Goal: Task Accomplishment & Management: Use online tool/utility

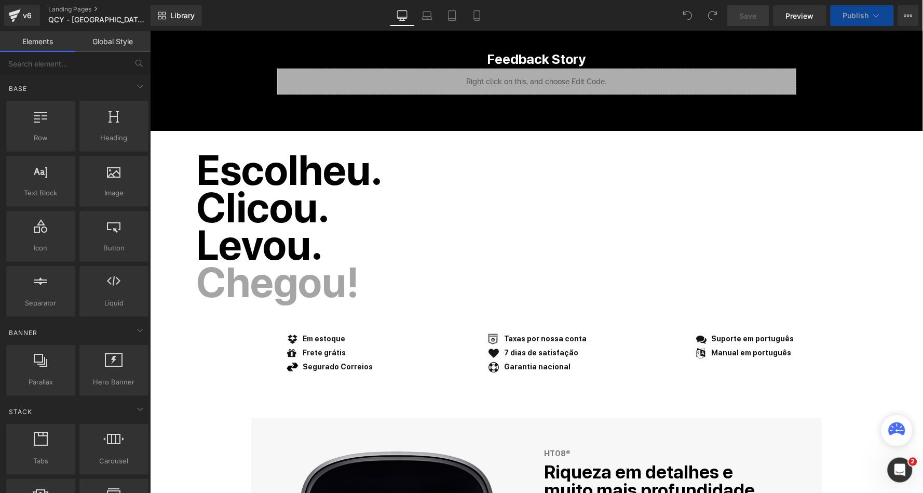
select select "Preto"
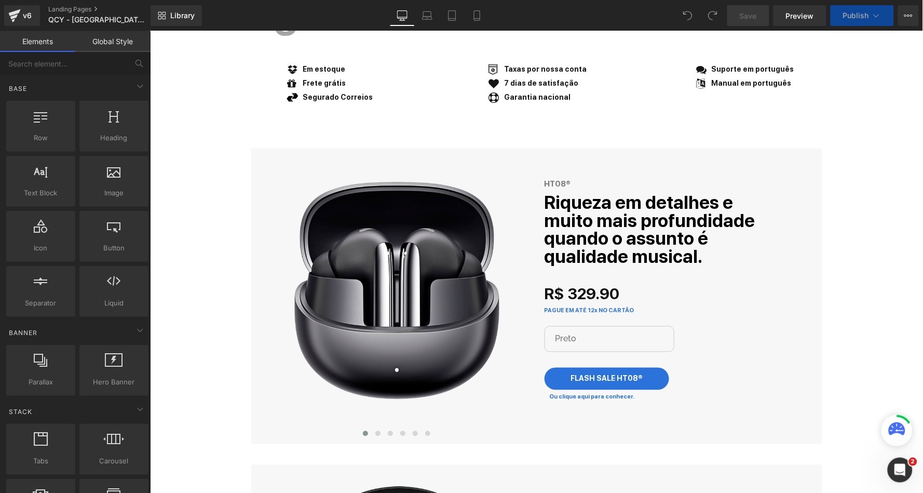
select select "Preto"
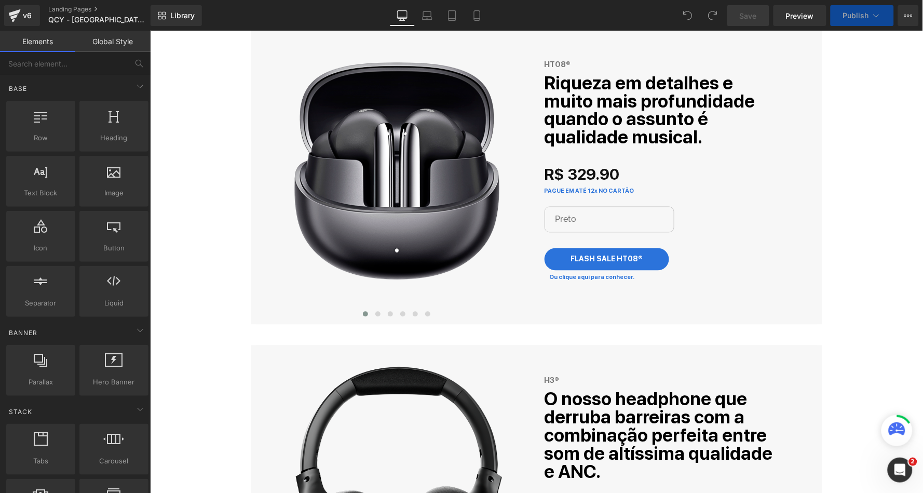
select select "Branco"
select select "Preto"
select select "Branco"
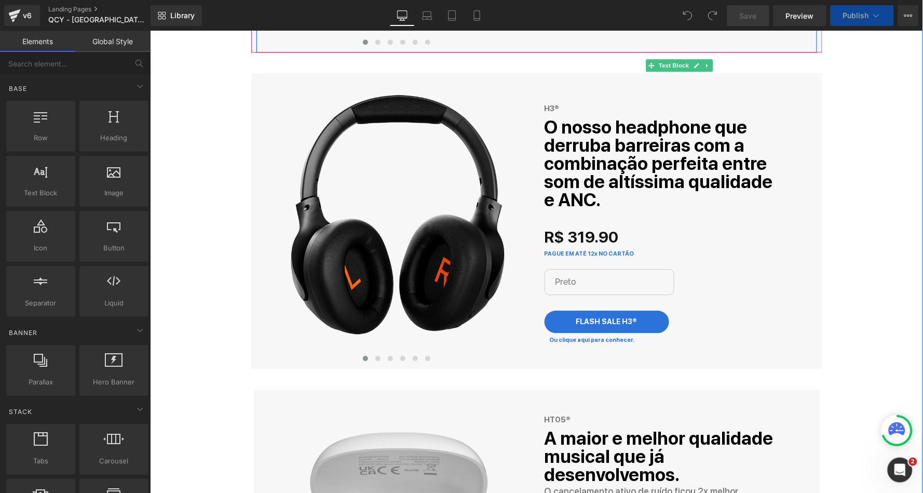
select select "Preto"
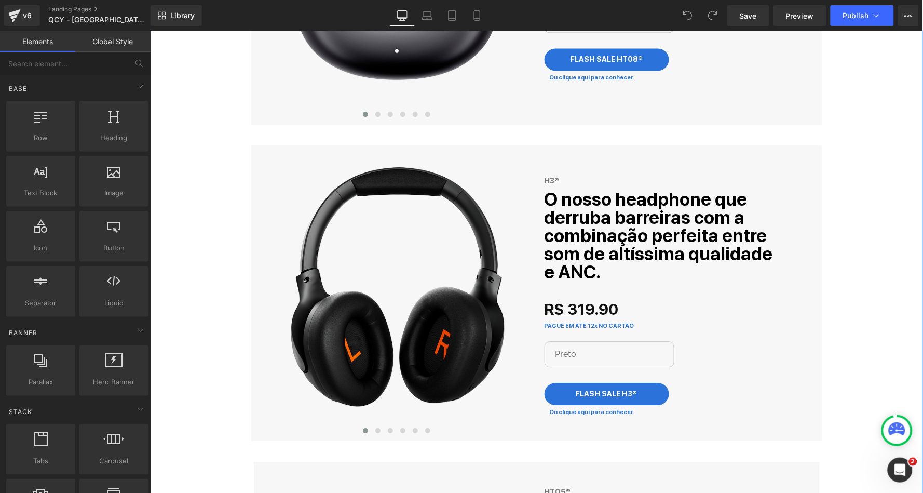
scroll to position [632, 0]
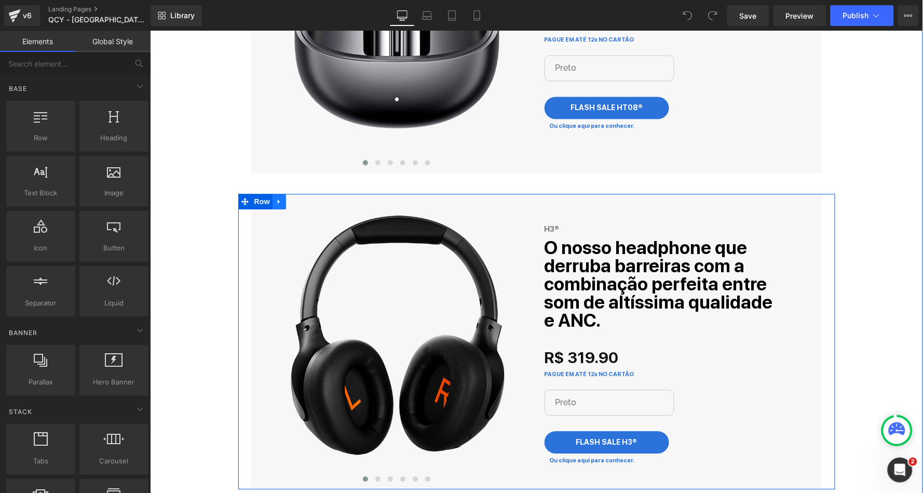
click at [278, 197] on icon at bounding box center [278, 201] width 7 height 8
click at [292, 197] on icon at bounding box center [292, 200] width 7 height 7
select select "Preto"
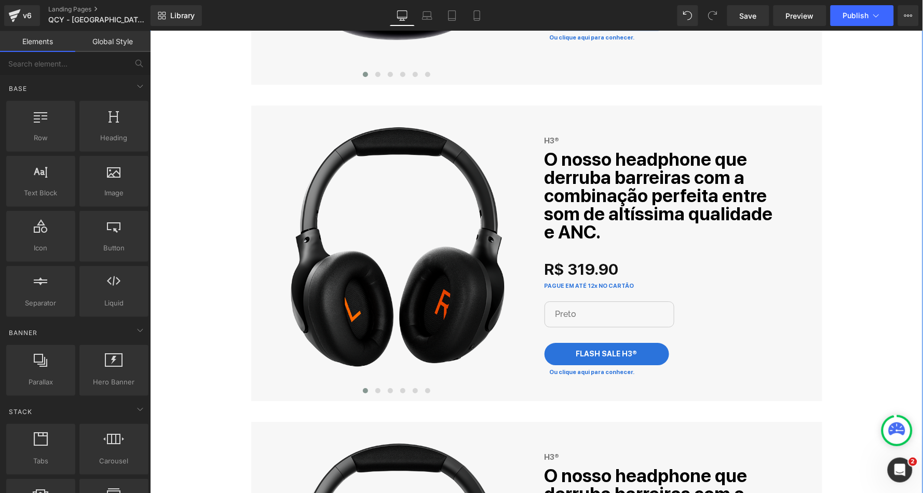
scroll to position [715, 0]
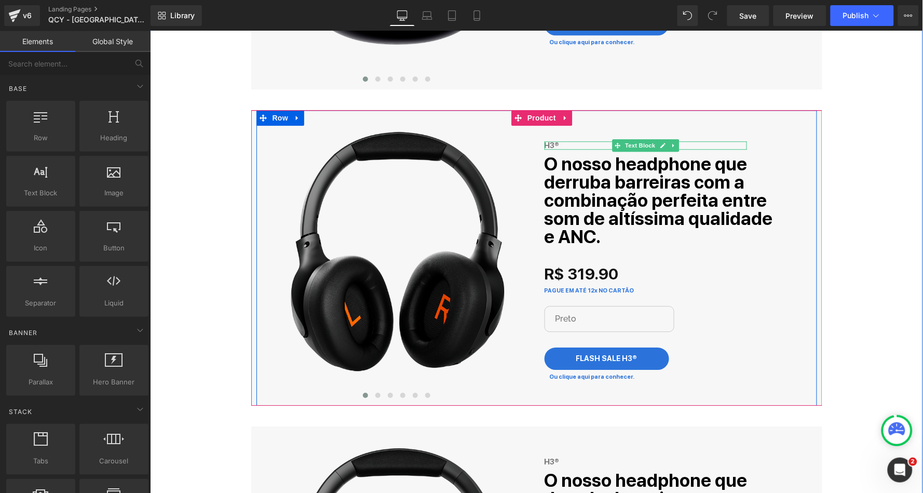
drag, startPoint x: 664, startPoint y: 140, endPoint x: 658, endPoint y: 140, distance: 5.7
click at [664, 140] on link at bounding box center [662, 145] width 11 height 12
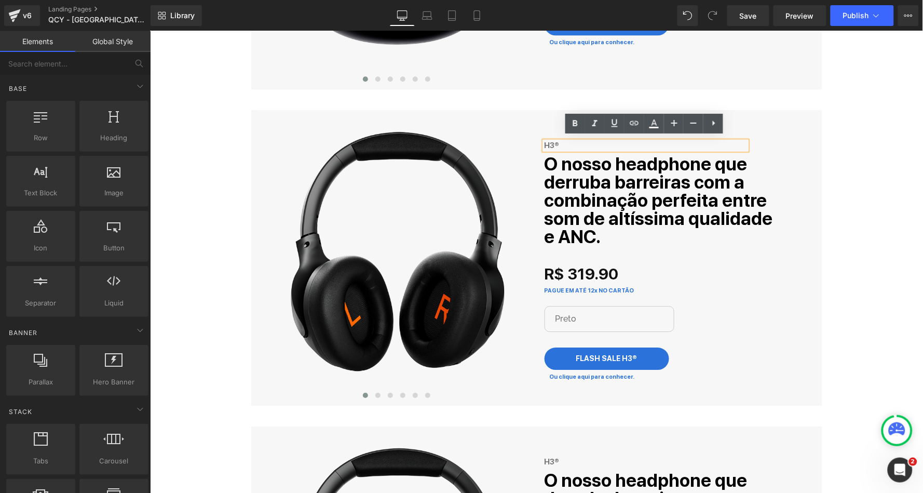
click at [598, 141] on div "H3®" at bounding box center [645, 145] width 202 height 9
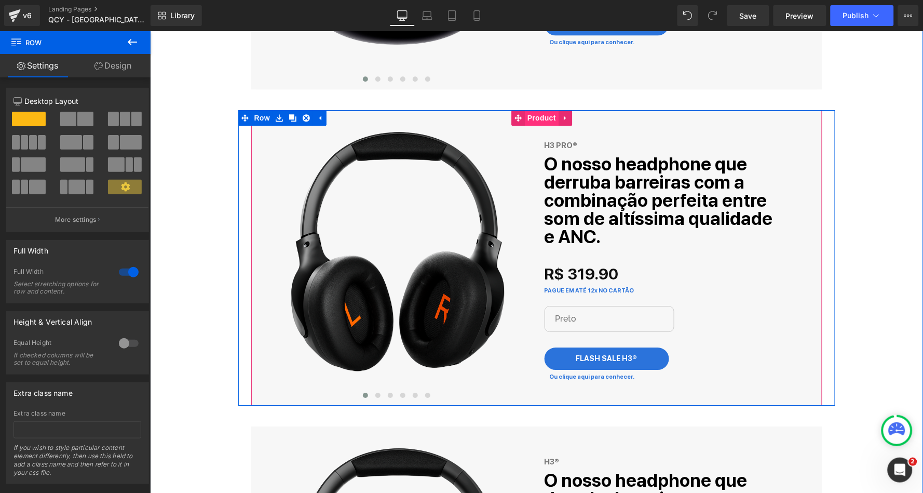
click at [545, 116] on span "Product" at bounding box center [541, 118] width 34 height 16
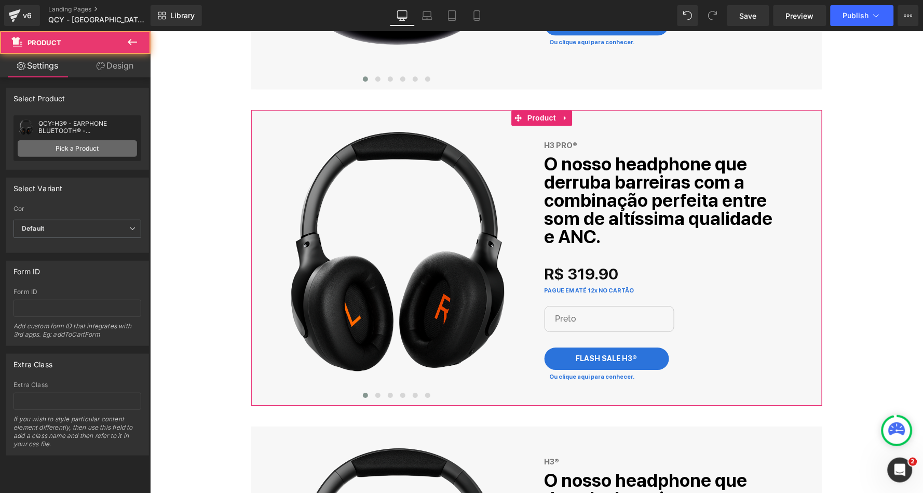
click at [92, 145] on link "Pick a Product" at bounding box center [77, 148] width 119 height 17
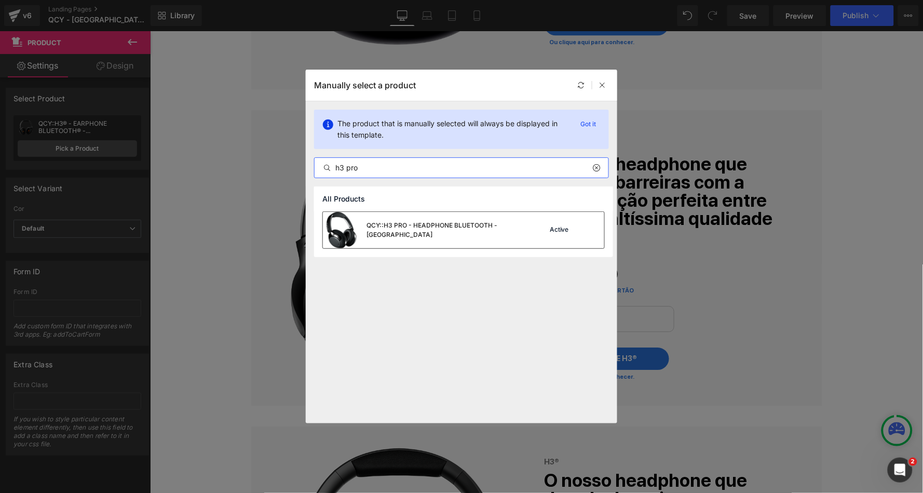
type input "h3 pro"
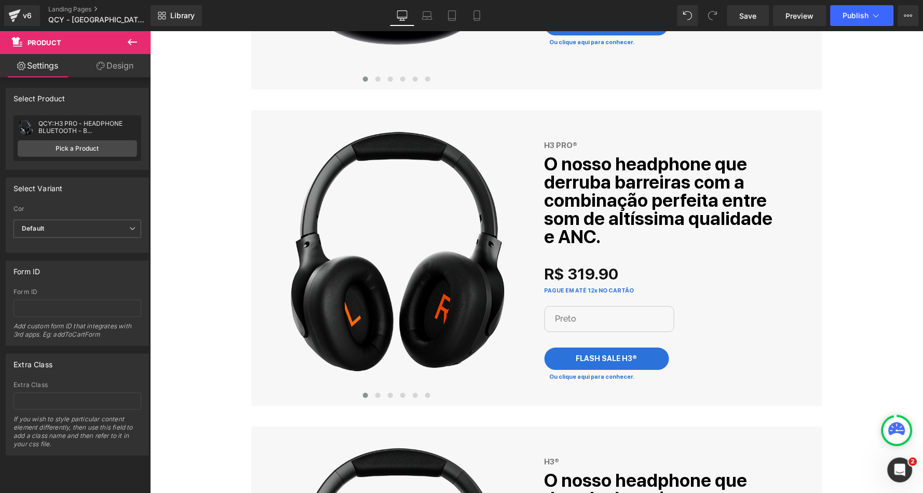
select select "Preto"
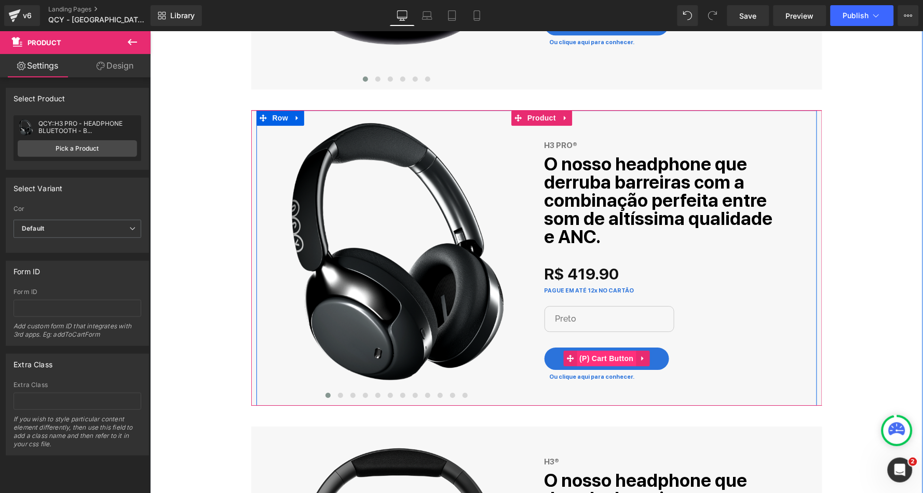
click at [610, 350] on span "(P) Cart Button" at bounding box center [605, 358] width 59 height 16
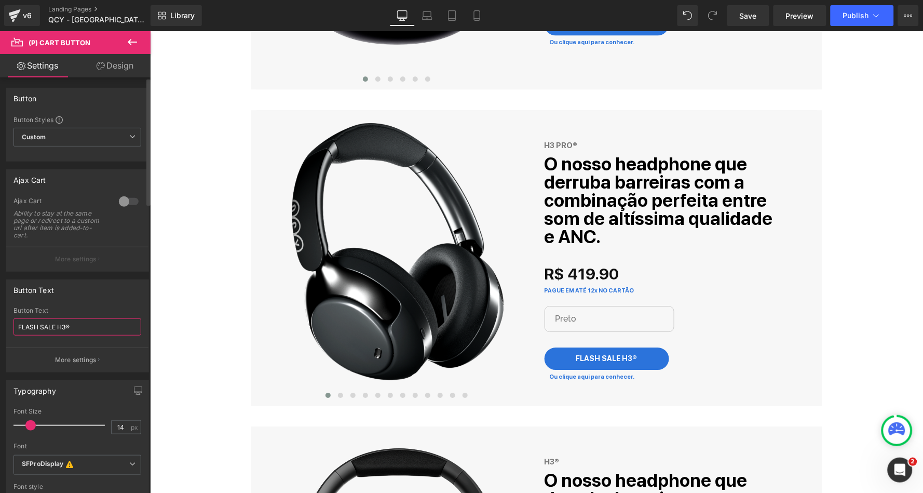
click at [77, 325] on input "FLASH SALE H3®" at bounding box center [77, 326] width 128 height 17
type input "FLASH SALE H3 PRO®"
click at [91, 295] on div "Button Text FLASH SALE H3® Button Text FLASH SALE H3 PRO® More settings" at bounding box center [77, 325] width 143 height 93
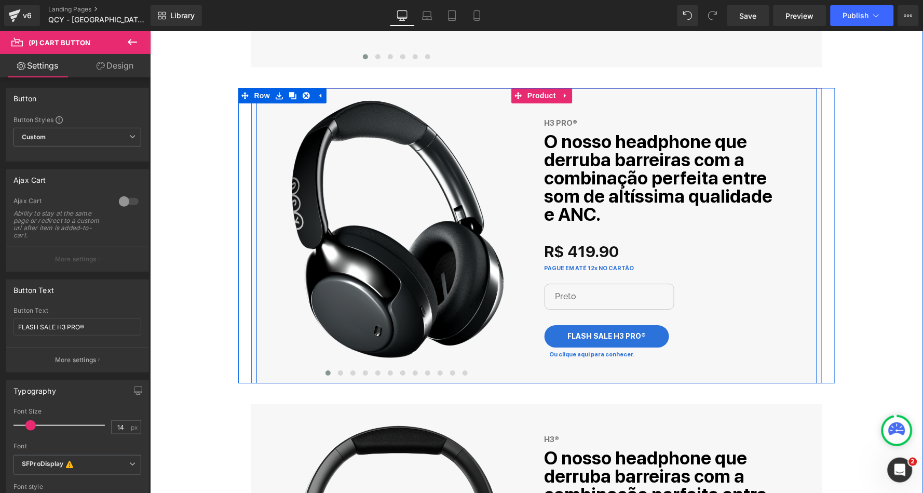
scroll to position [741, 0]
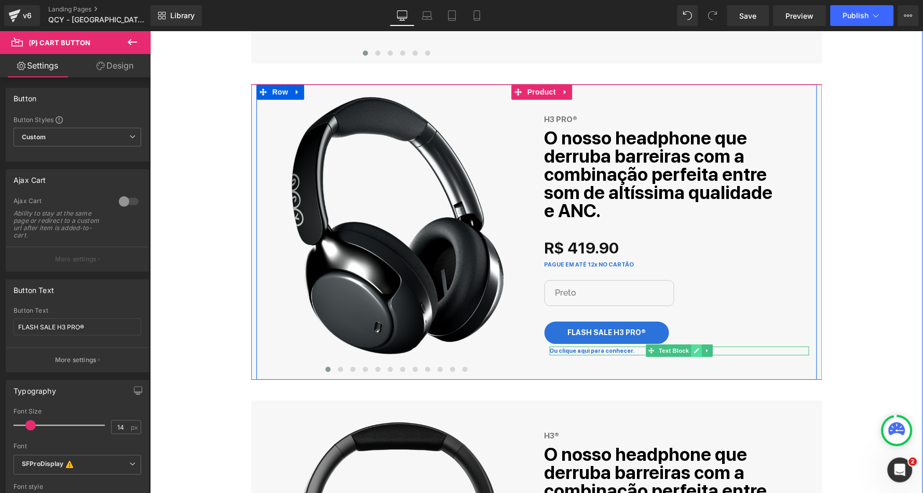
click at [694, 347] on icon at bounding box center [696, 349] width 5 height 5
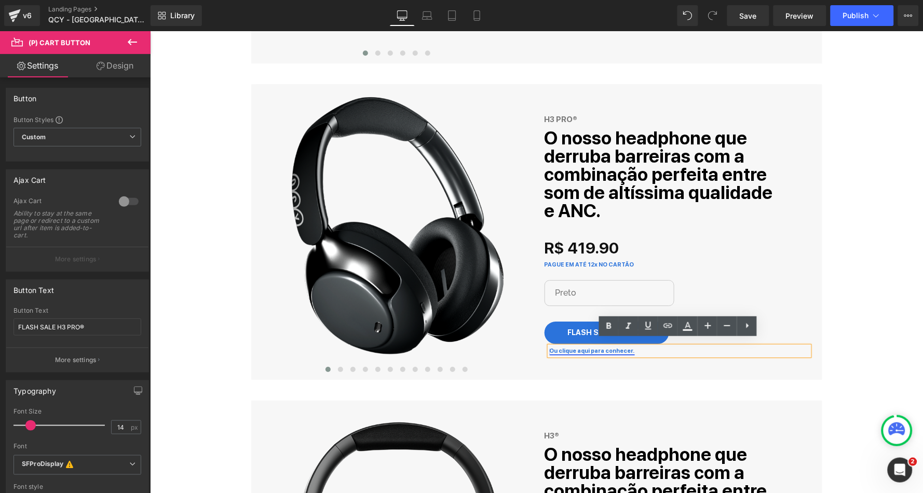
click at [579, 347] on link "Ou clique aqui para conhecer." at bounding box center [591, 350] width 85 height 7
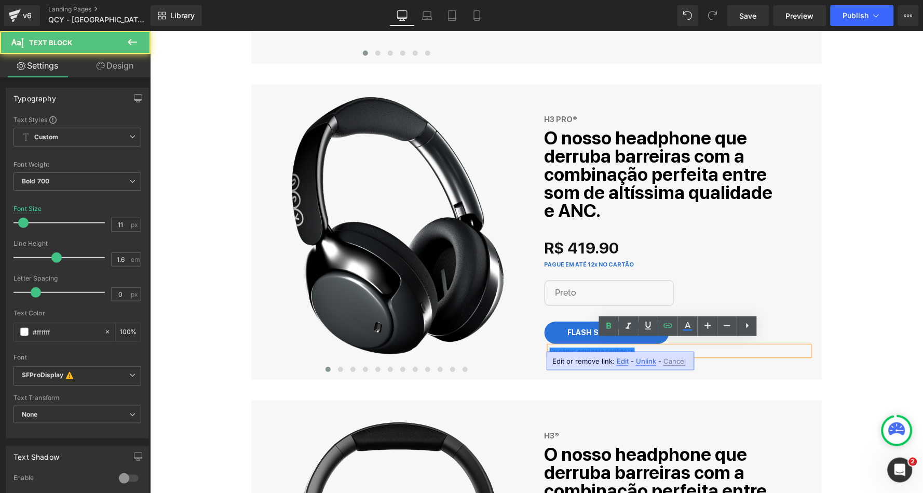
click at [622, 361] on span "Edit" at bounding box center [623, 361] width 12 height 9
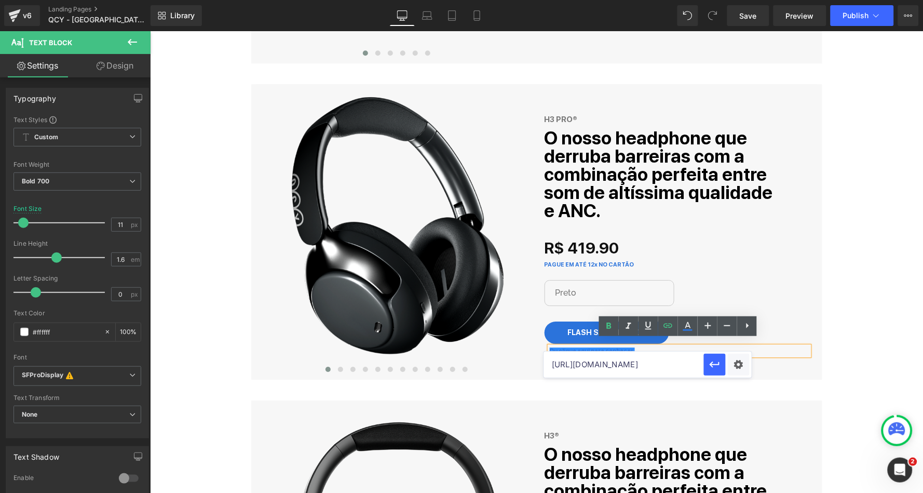
click at [681, 361] on input "[URL][DOMAIN_NAME]" at bounding box center [624, 365] width 160 height 26
type input "[URL][DOMAIN_NAME]"
click at [717, 359] on icon "button" at bounding box center [715, 364] width 12 height 12
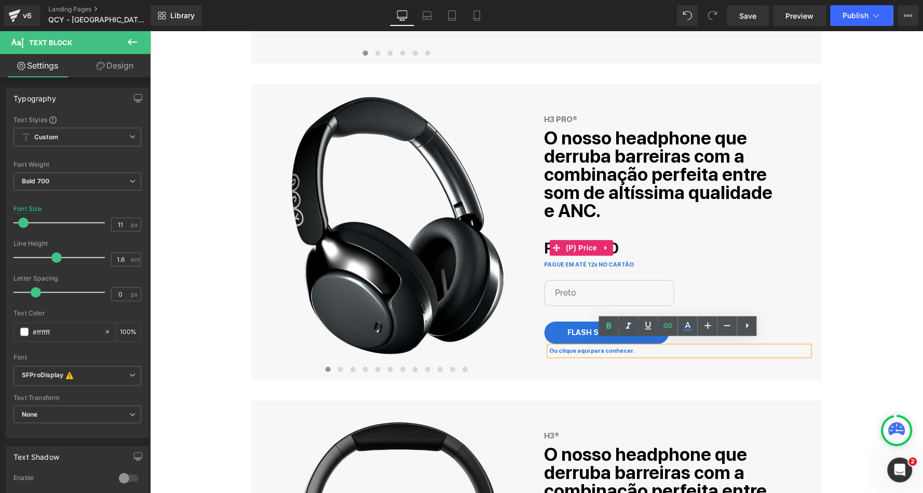
click at [700, 180] on b "O nosso headphone que derruba barreiras com a combinação perfeita entre som de …" at bounding box center [658, 174] width 228 height 94
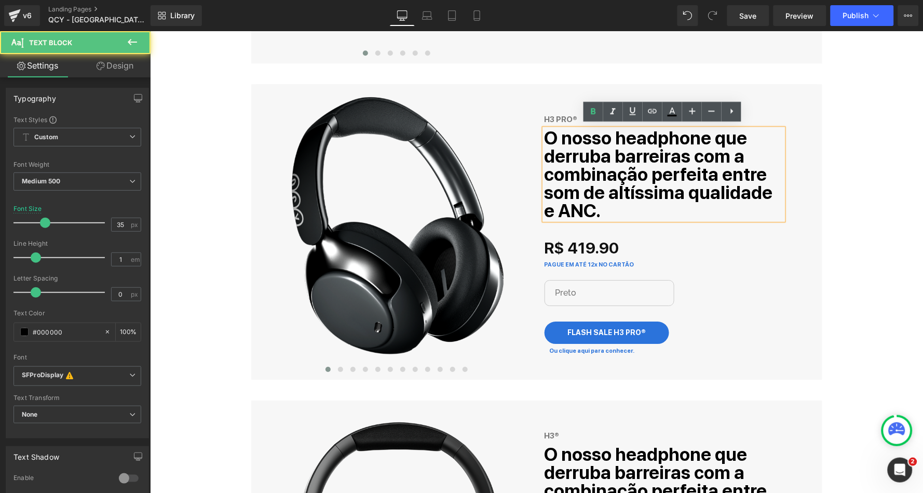
click at [659, 166] on b "O nosso headphone que derruba barreiras com a combinação perfeita entre som de …" at bounding box center [658, 174] width 228 height 94
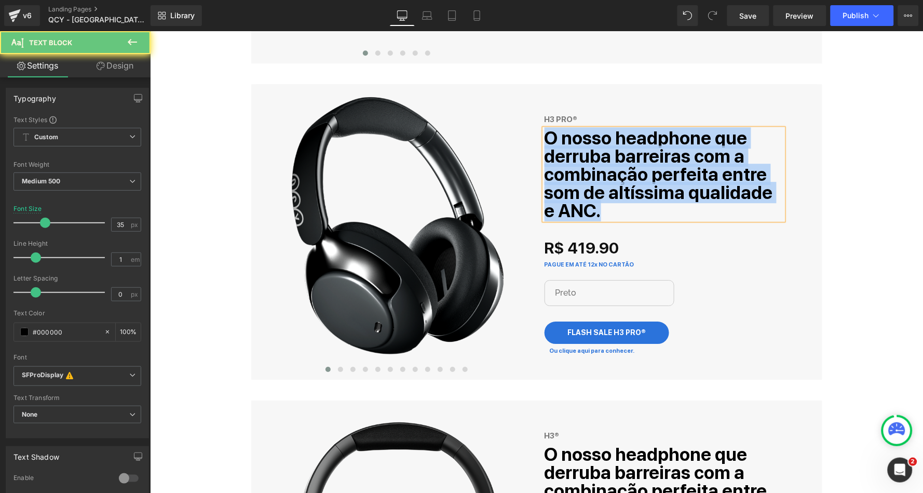
paste div
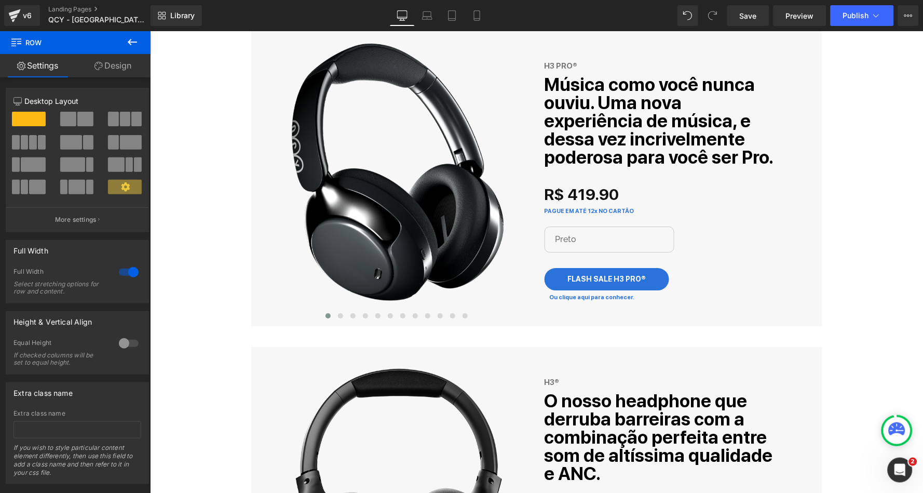
scroll to position [785, 0]
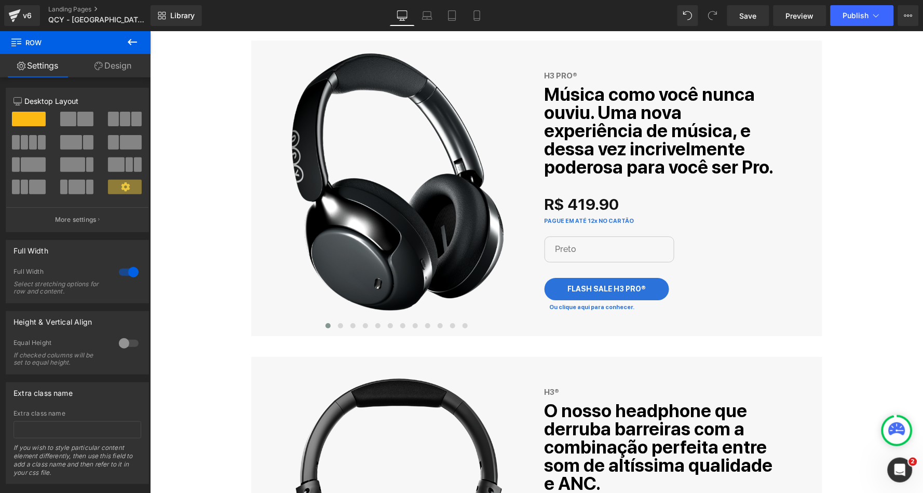
click at [602, 104] on b "Música como você nunca ouviu. Uma nova experiência de música, e dessa vez incri…" at bounding box center [658, 130] width 229 height 94
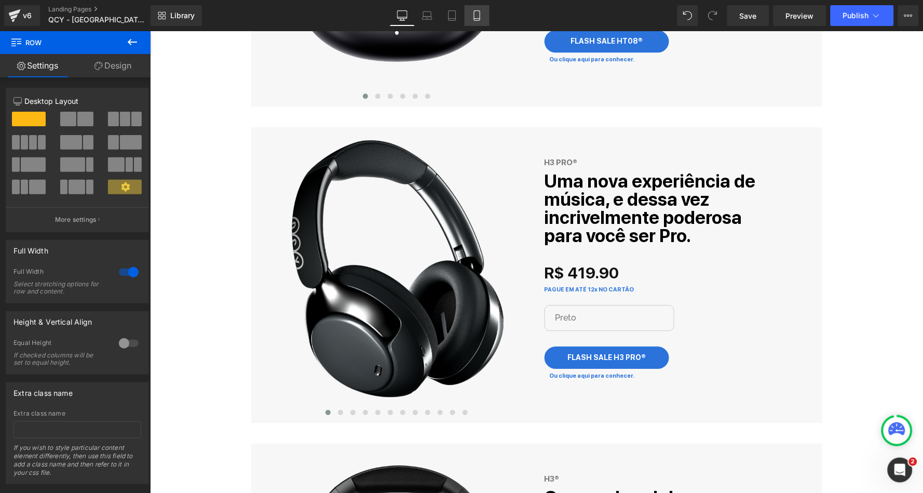
click at [477, 11] on icon at bounding box center [477, 16] width 6 height 10
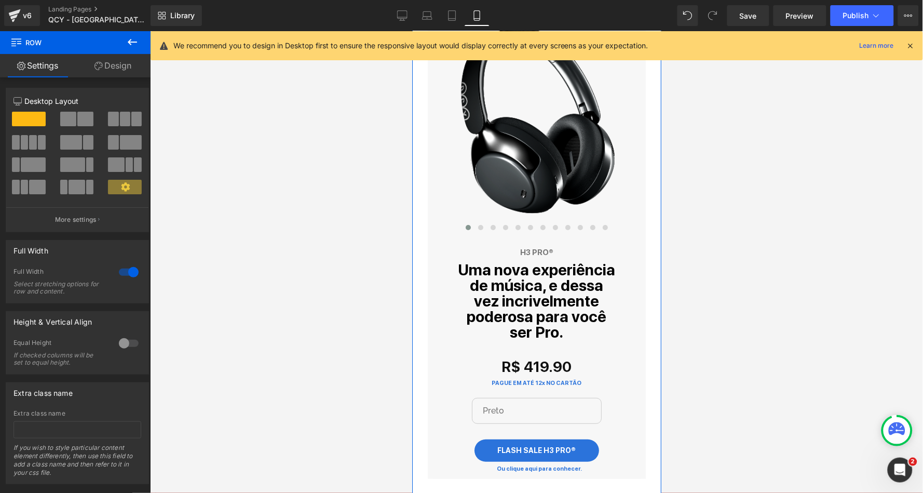
scroll to position [1015, 0]
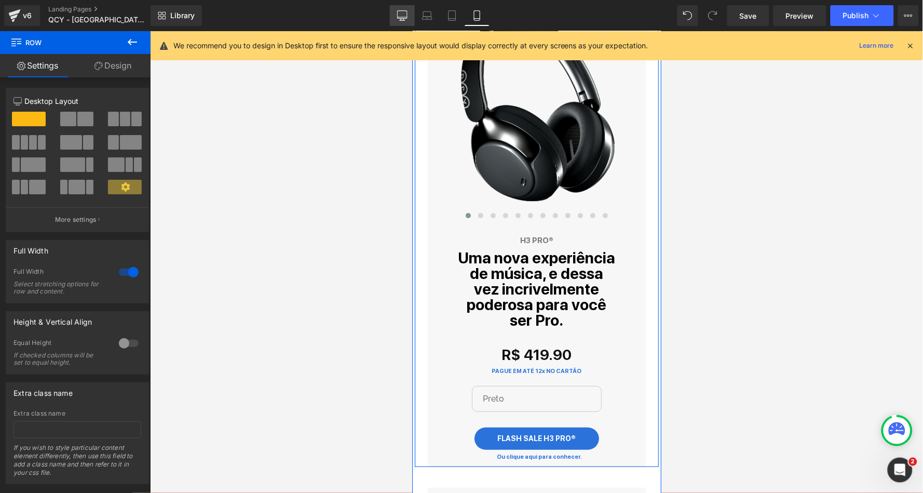
click at [401, 14] on icon at bounding box center [402, 15] width 10 height 10
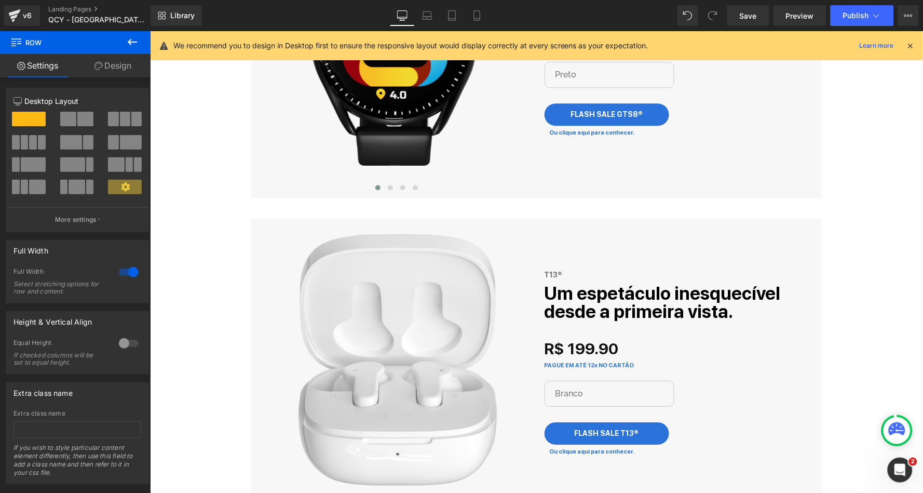
scroll to position [1870, 0]
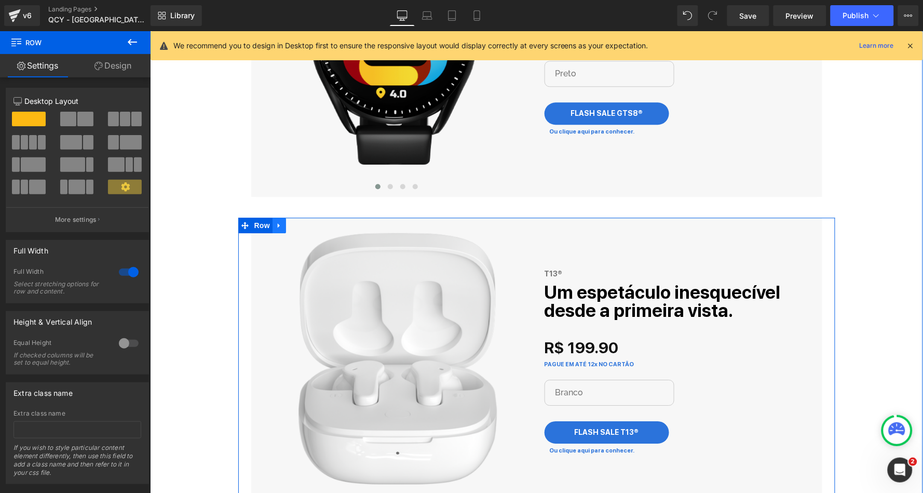
click at [276, 221] on icon at bounding box center [278, 225] width 7 height 8
click at [290, 221] on icon at bounding box center [292, 224] width 7 height 7
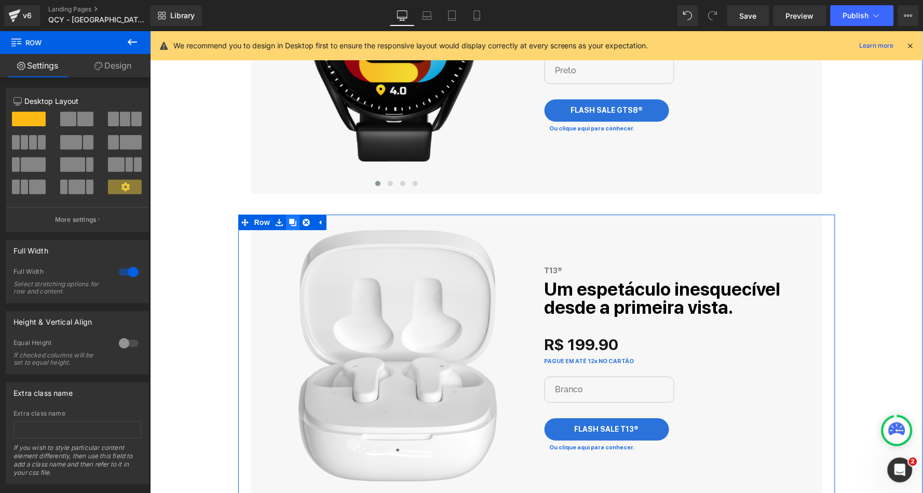
select select "Branco"
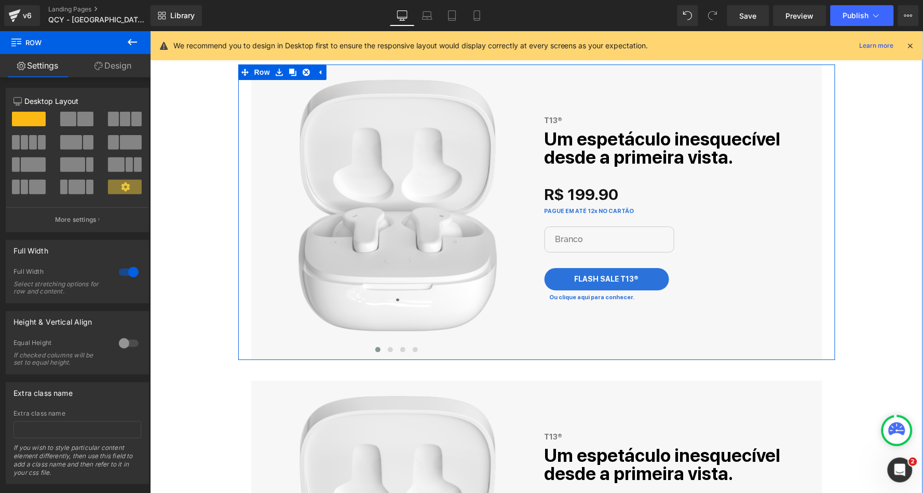
scroll to position [1961, 0]
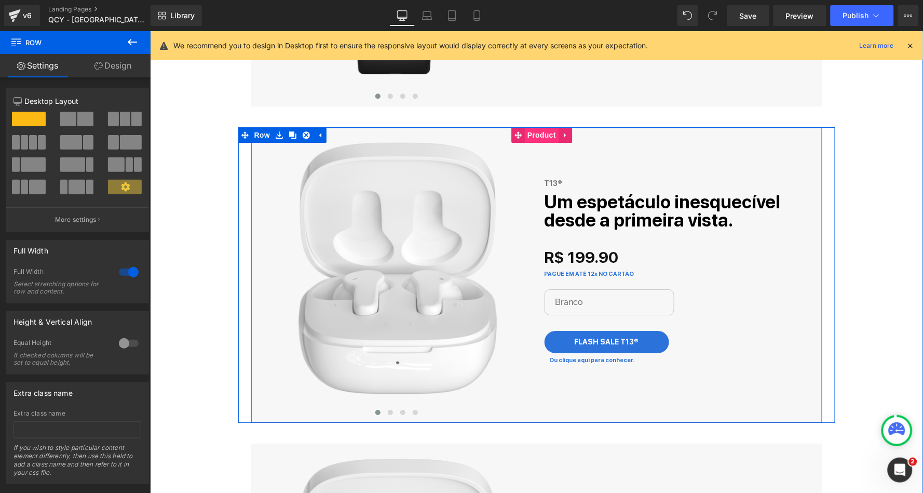
click at [535, 130] on span "Product" at bounding box center [541, 135] width 34 height 16
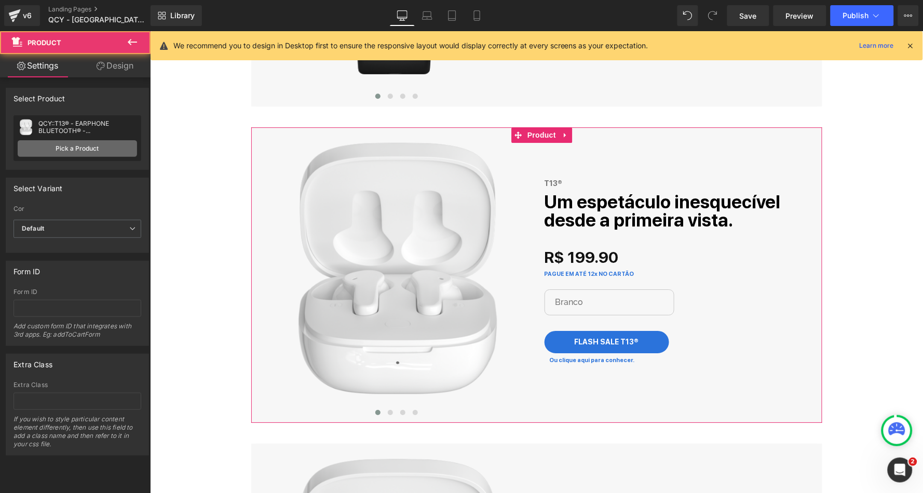
click at [75, 149] on link "Pick a Product" at bounding box center [77, 148] width 119 height 17
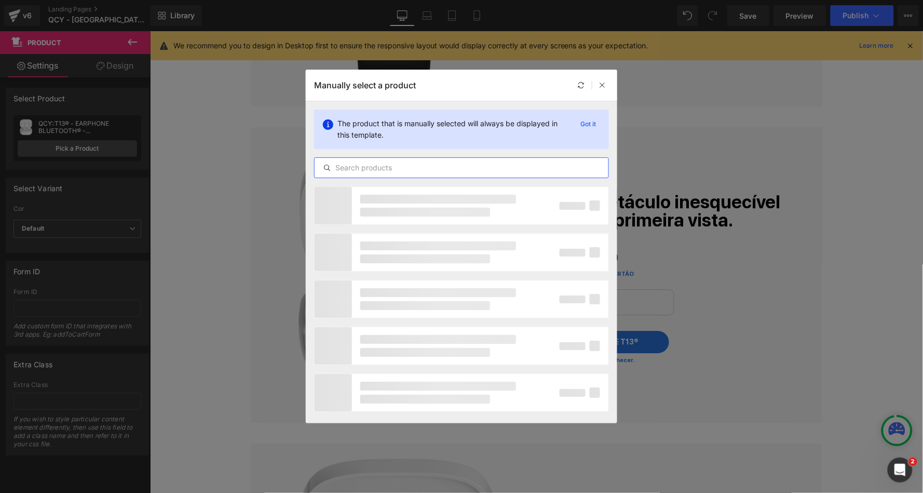
click at [0, 0] on input "text" at bounding box center [0, 0] width 0 height 0
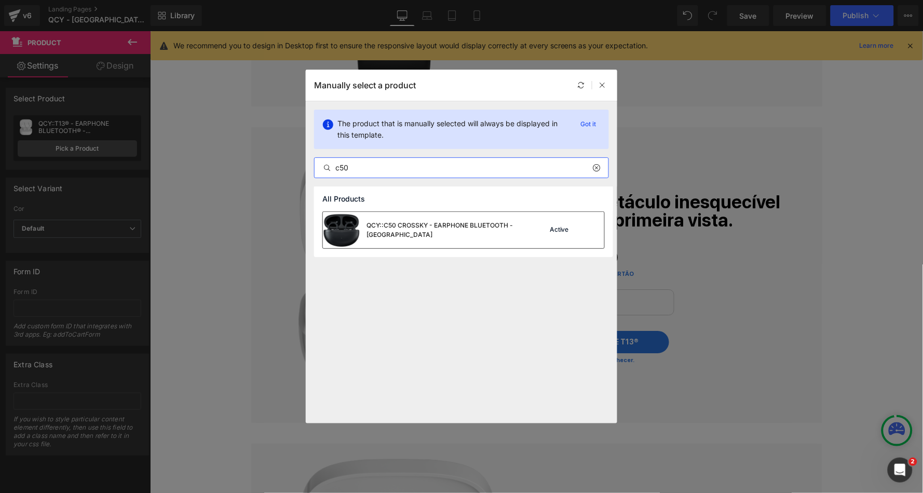
type input "c50"
click at [0, 0] on div "QCY::C50 CROSSKY - EARPHONE BLUETOOTH - [GEOGRAPHIC_DATA]" at bounding box center [0, 0] width 0 height 0
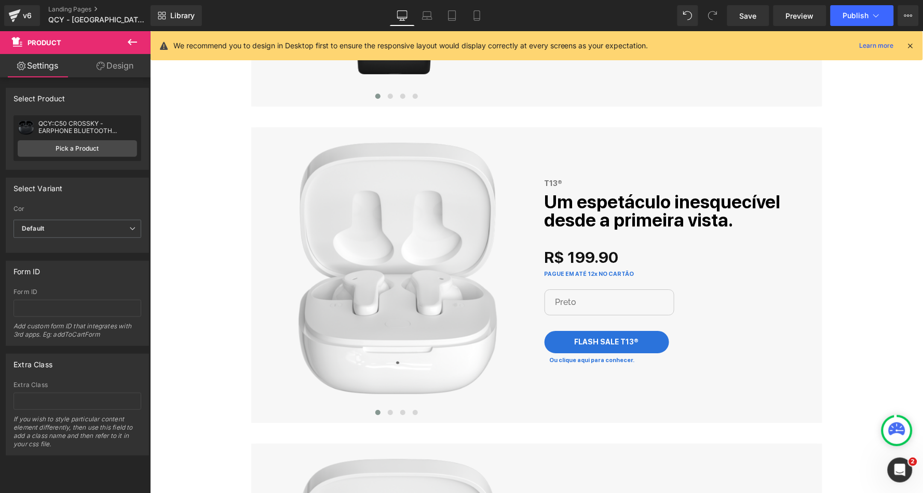
select select "Preto"
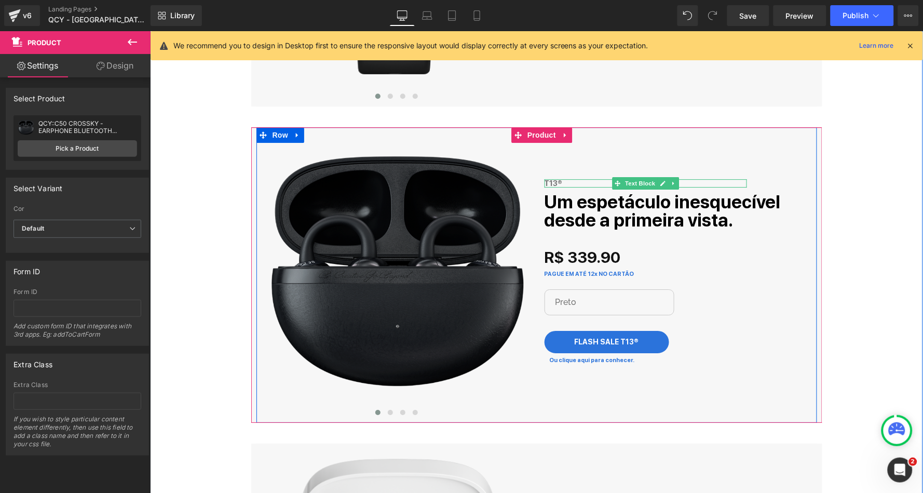
click at [566, 180] on div "T13®" at bounding box center [645, 183] width 202 height 9
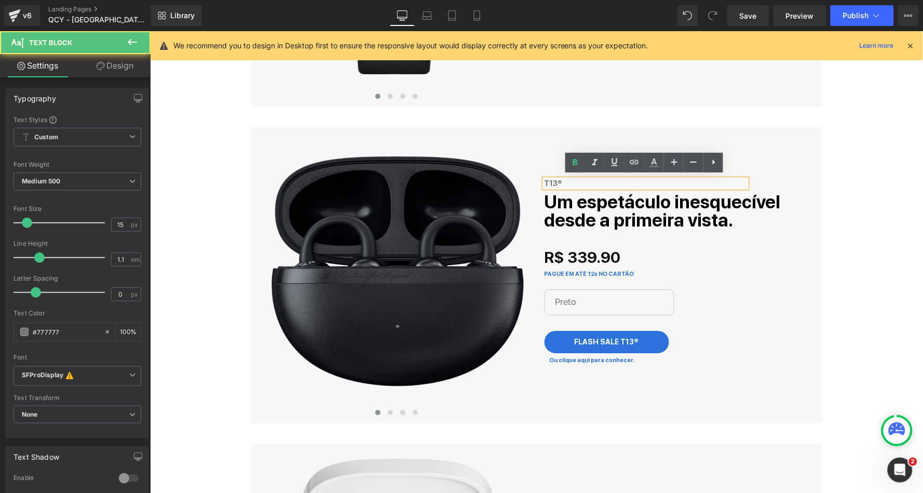
click at [562, 180] on div "T13®" at bounding box center [645, 183] width 202 height 9
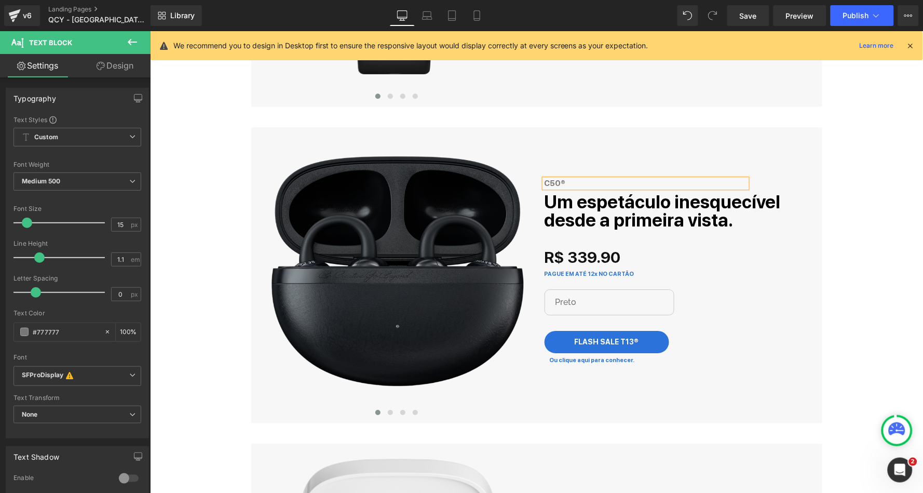
click at [866, 147] on div "Escolheu. [GEOGRAPHIC_DATA]. [GEOGRAPHIC_DATA]. Chegou! Heading Row Icon Em est…" at bounding box center [536, 55] width 773 height 3588
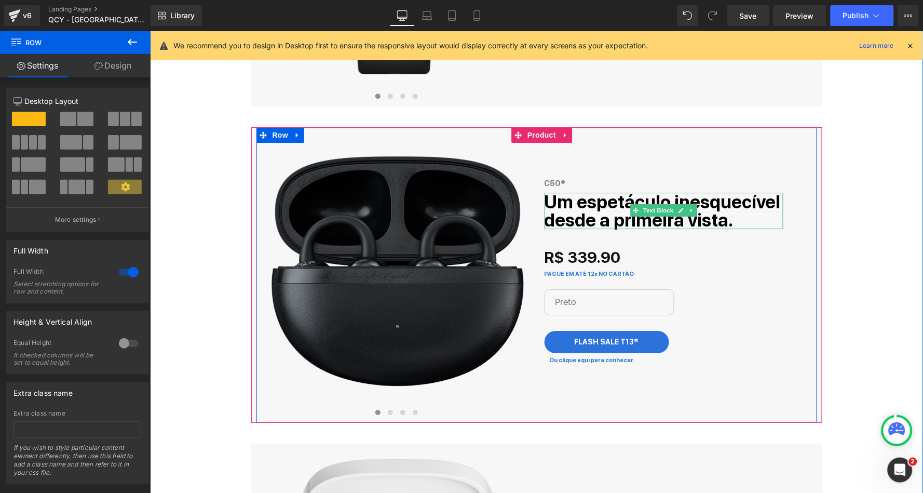
click at [707, 199] on b "Um espetáculo inesquecível desde a primeira vista." at bounding box center [662, 210] width 236 height 39
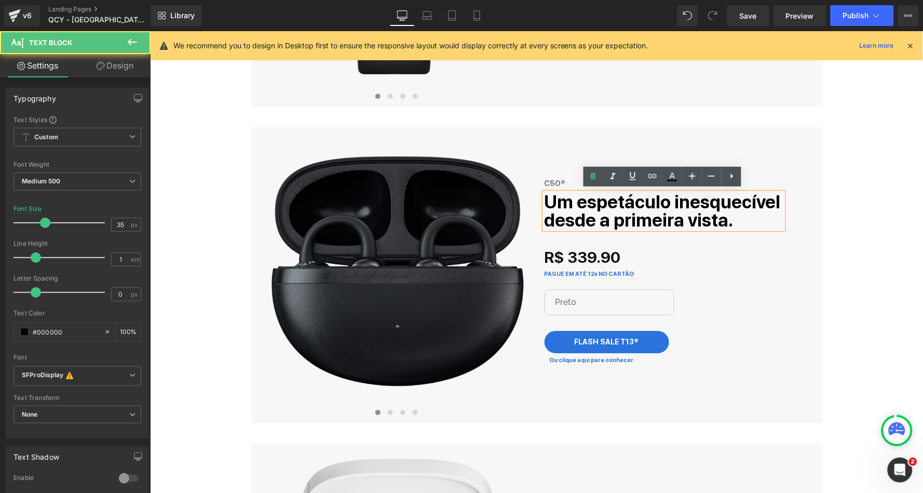
click at [666, 196] on b "Um espetáculo inesquecível desde a primeira vista." at bounding box center [662, 210] width 236 height 39
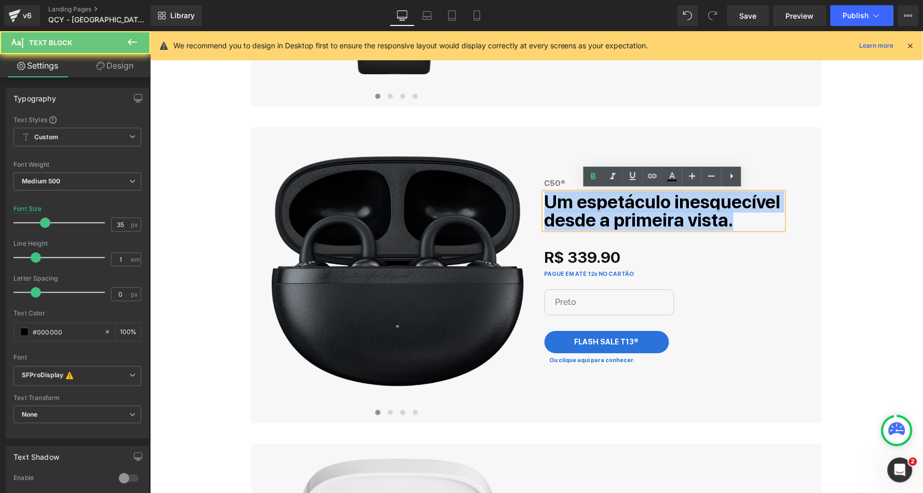
paste div
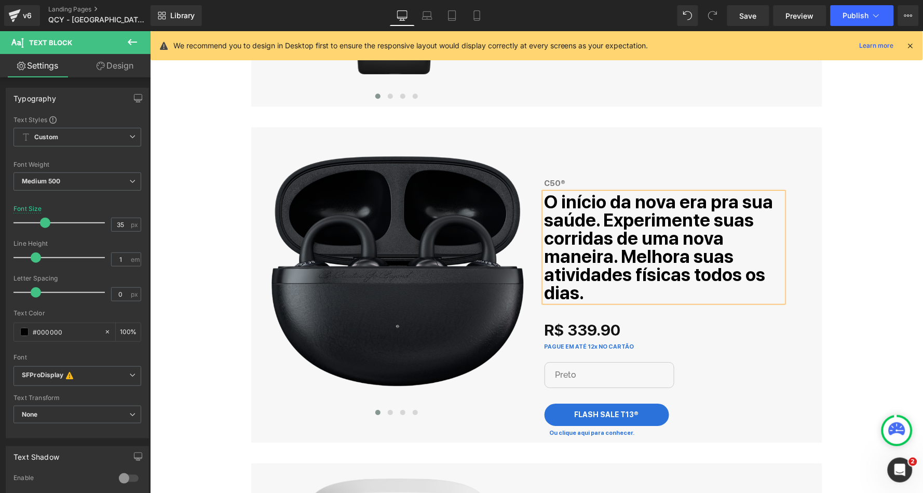
click at [599, 215] on b "O início da nova era pra sua saúde. Experimente suas corridas de uma nova manei…" at bounding box center [658, 247] width 229 height 112
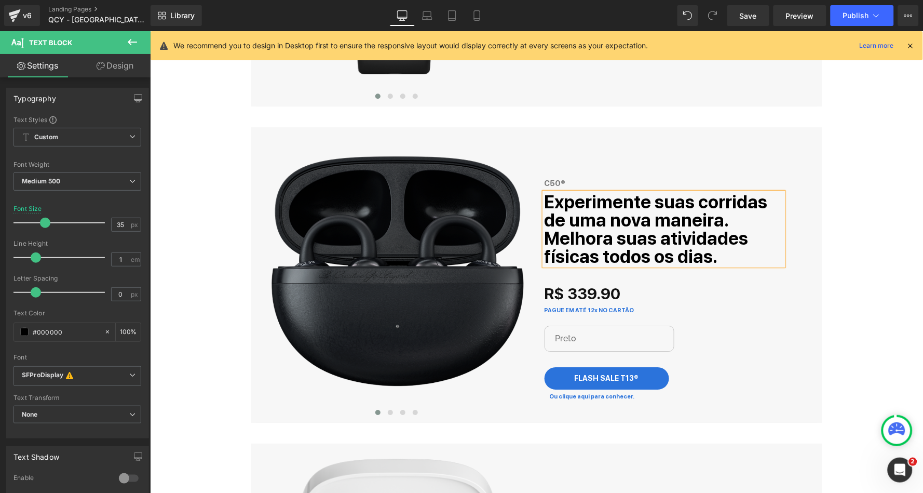
click at [875, 239] on div "Escolheu. [GEOGRAPHIC_DATA]. [GEOGRAPHIC_DATA]. Chegou! Heading Row Icon Em est…" at bounding box center [536, 55] width 773 height 3588
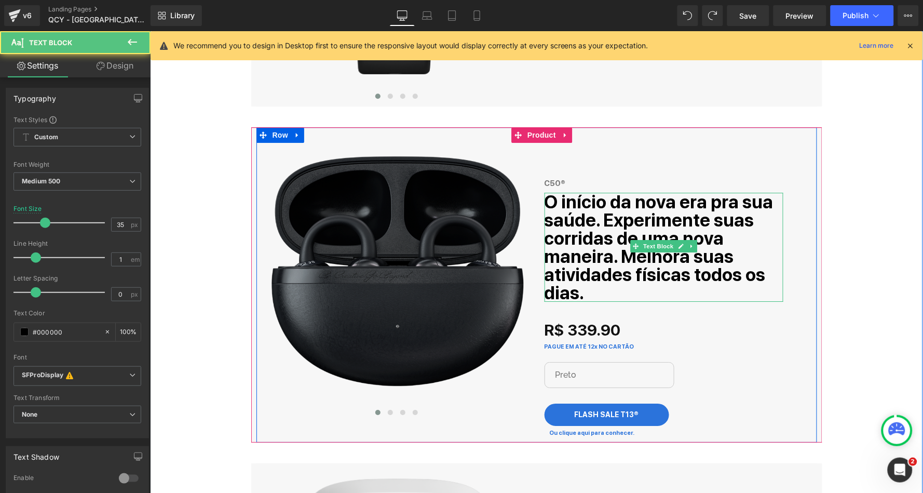
click at [616, 256] on b "O início da nova era pra sua saúde. Experimente suas corridas de uma nova manei…" at bounding box center [658, 247] width 229 height 112
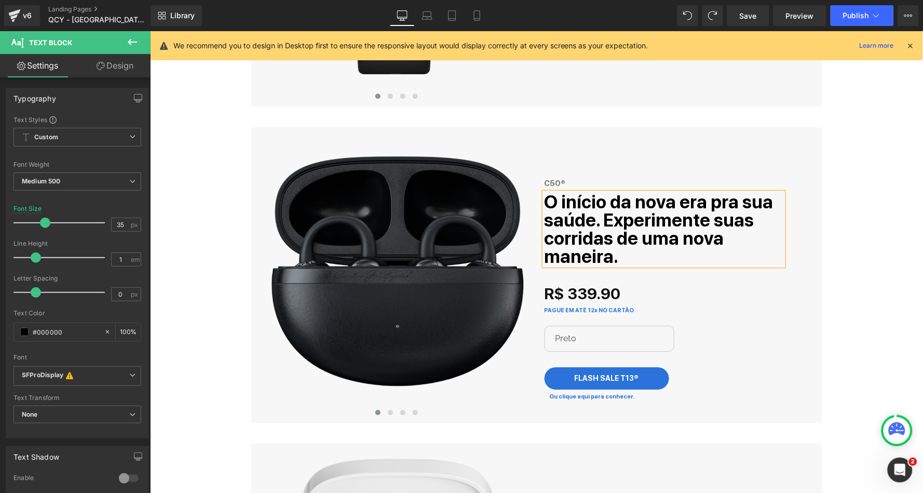
click at [869, 232] on div "Escolheu. [GEOGRAPHIC_DATA]. [GEOGRAPHIC_DATA]. Chegou! Heading Row Icon Em est…" at bounding box center [536, 55] width 773 height 3588
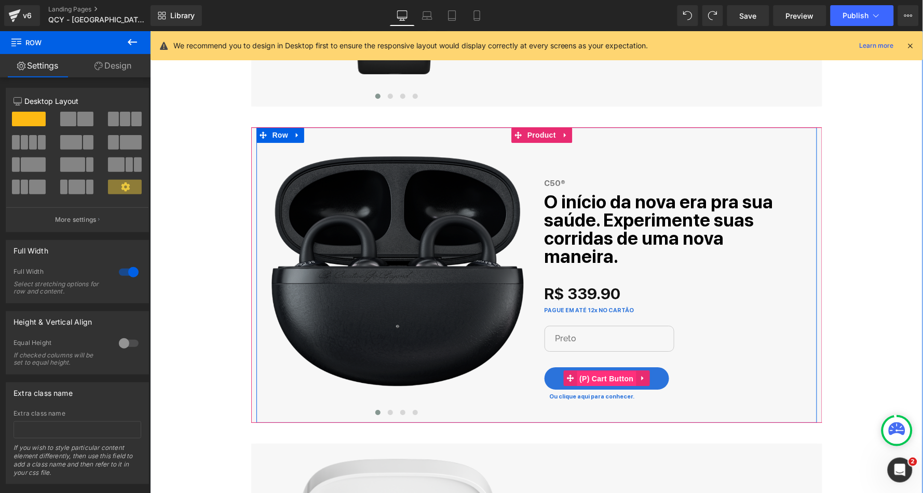
click at [629, 372] on span "(P) Cart Button" at bounding box center [605, 378] width 59 height 16
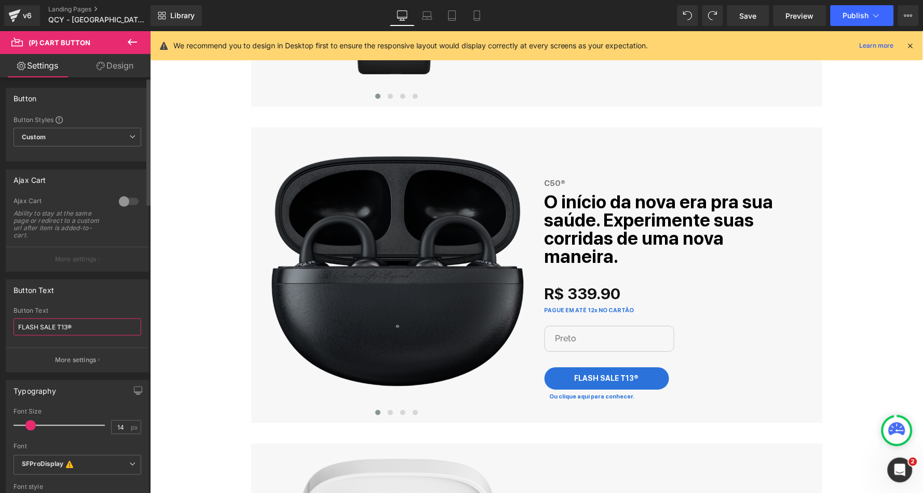
click at [96, 318] on input "FLASH SALE T13®" at bounding box center [77, 326] width 128 height 17
click at [79, 330] on input "FLASH SALE T13®" at bounding box center [77, 326] width 128 height 17
type input "FLASH SALE C50®"
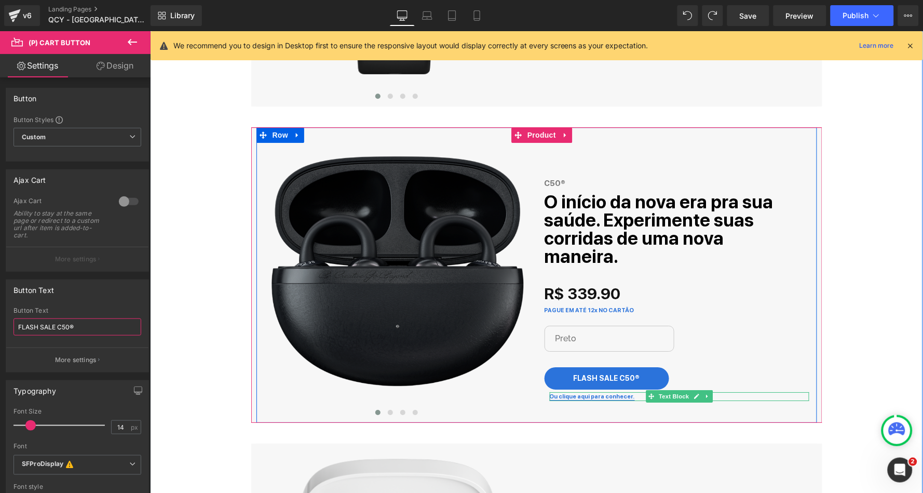
click at [615, 393] on link "Ou clique aqui para conhecer." at bounding box center [591, 396] width 85 height 7
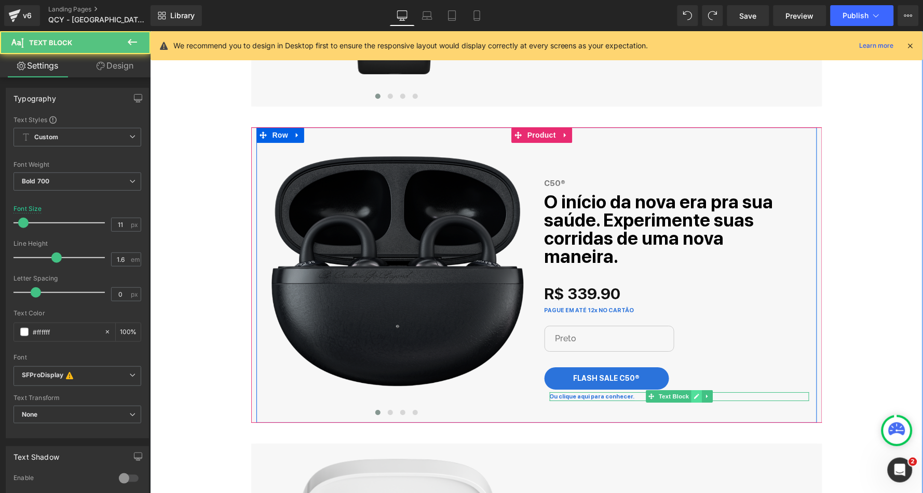
click at [699, 390] on link at bounding box center [696, 395] width 11 height 12
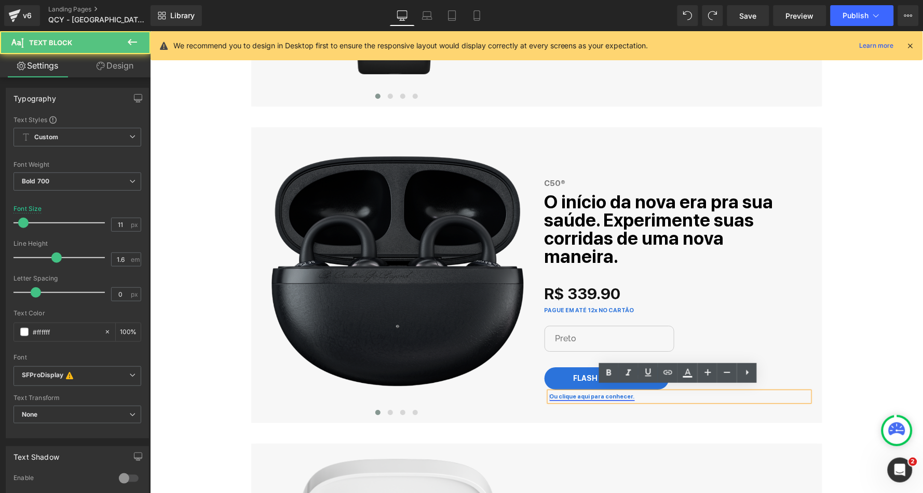
click at [610, 393] on link "Ou clique aqui para conhecer." at bounding box center [591, 396] width 85 height 7
click at [618, 409] on span "Edit" at bounding box center [623, 407] width 12 height 9
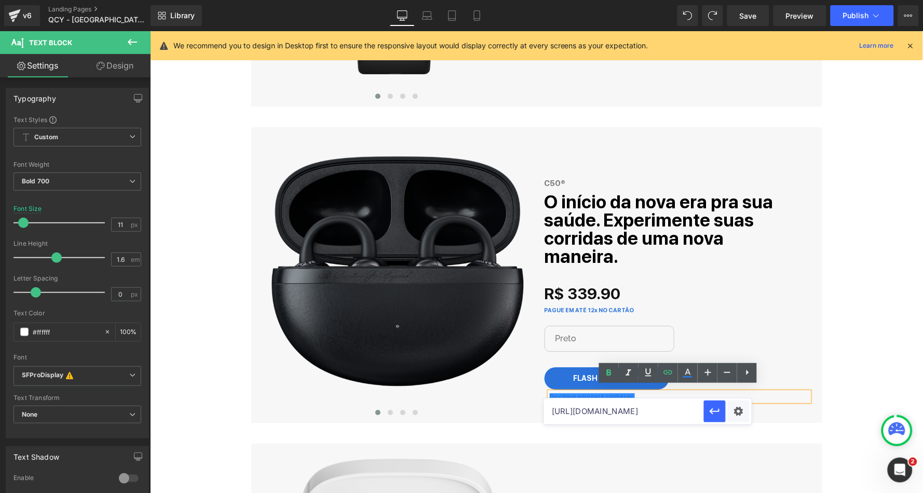
click at [697, 414] on input "[URL][DOMAIN_NAME]" at bounding box center [624, 411] width 160 height 26
type input "[URL][DOMAIN_NAME]"
click at [718, 411] on icon "button" at bounding box center [715, 411] width 10 height 6
click at [862, 323] on div "Escolheu. [GEOGRAPHIC_DATA]. [GEOGRAPHIC_DATA]. Chegou! Heading Row Icon Em est…" at bounding box center [536, 55] width 773 height 3588
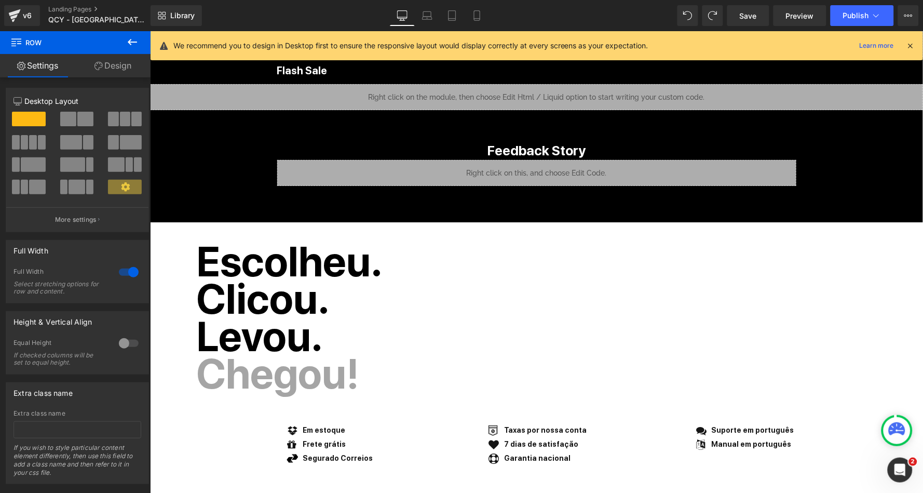
scroll to position [0, 0]
click at [860, 11] on span "Publish" at bounding box center [856, 15] width 26 height 8
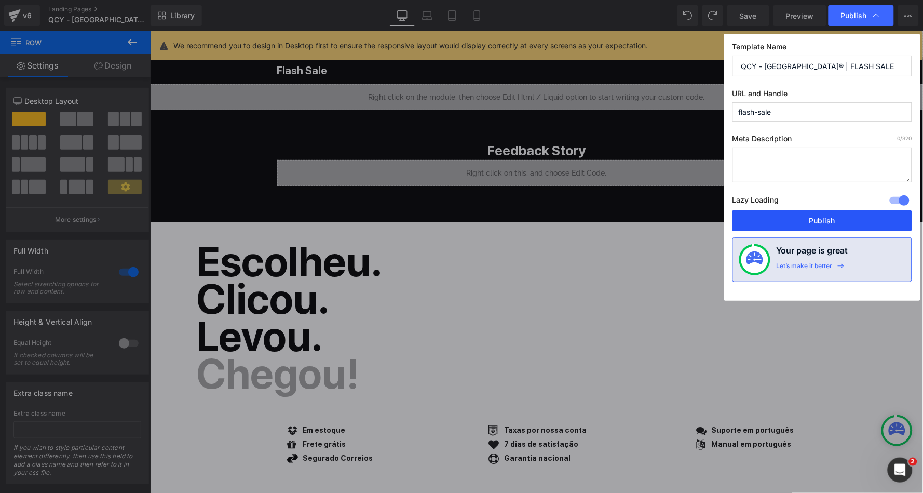
click at [772, 219] on button "Publish" at bounding box center [823, 220] width 180 height 21
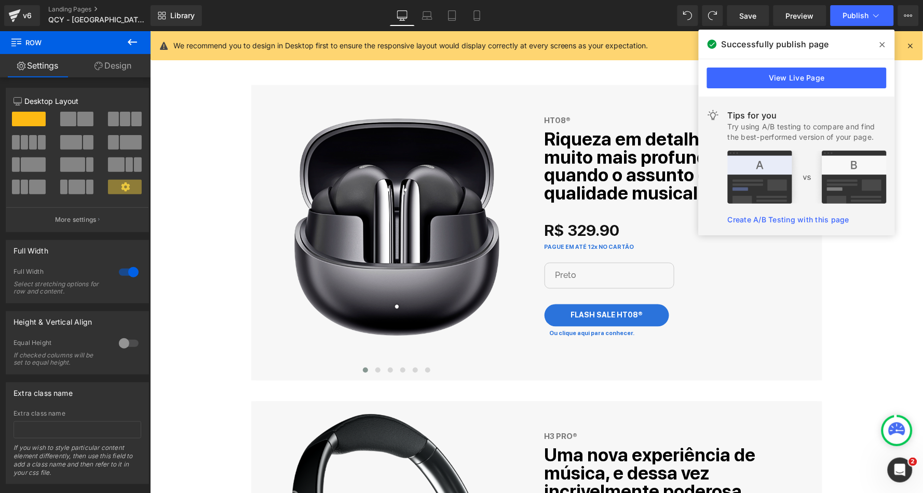
scroll to position [286, 0]
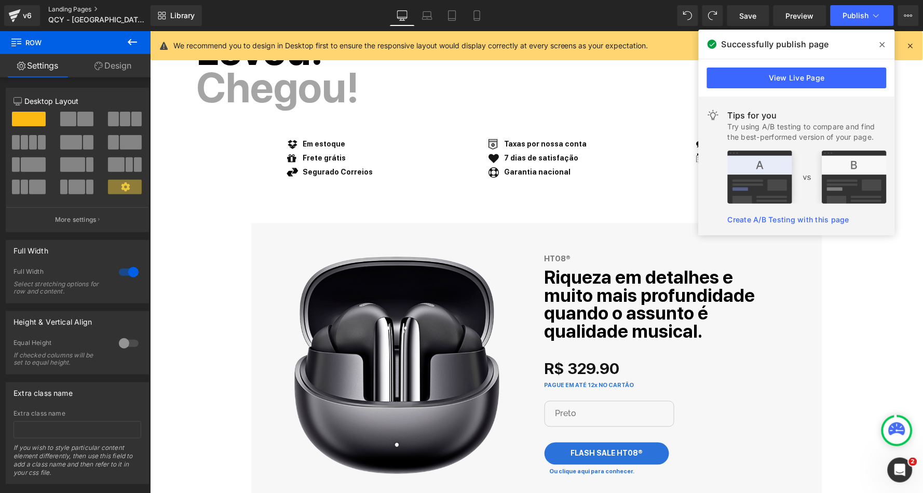
click at [75, 9] on link "Landing Pages" at bounding box center [107, 9] width 119 height 8
